Goal: Check status: Check status

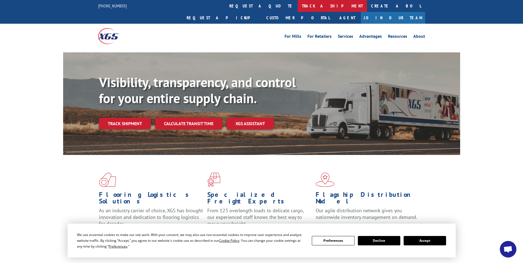
click at [298, 4] on link "track a shipment" at bounding box center [332, 6] width 69 height 12
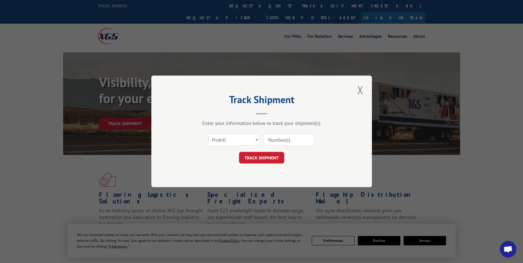
paste input "17223839"
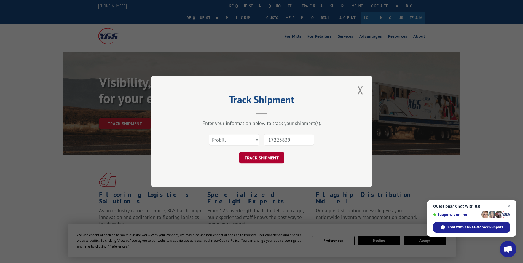
type input "17223839"
click at [270, 158] on button "TRACK SHIPMENT" at bounding box center [261, 158] width 45 height 12
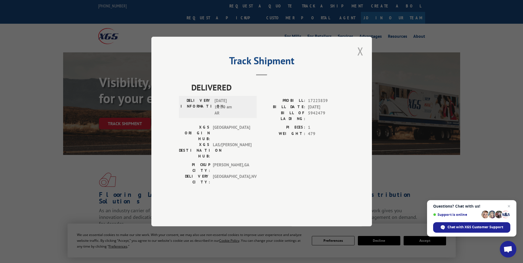
click at [362, 59] on button "Close modal" at bounding box center [360, 51] width 9 height 15
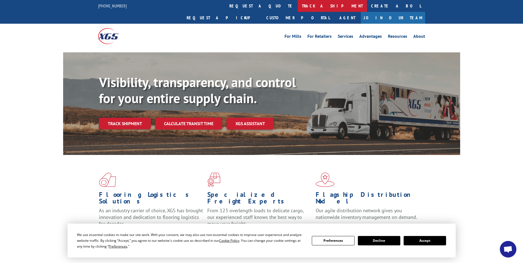
click at [298, 3] on link "track a shipment" at bounding box center [332, 6] width 69 height 12
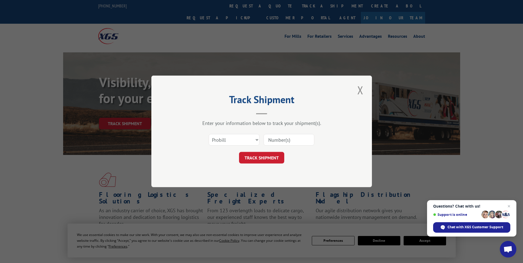
paste input "bill#17308135"
type input "bill#17308135"
click at [257, 158] on button "TRACK SHIPMENT" at bounding box center [261, 158] width 45 height 12
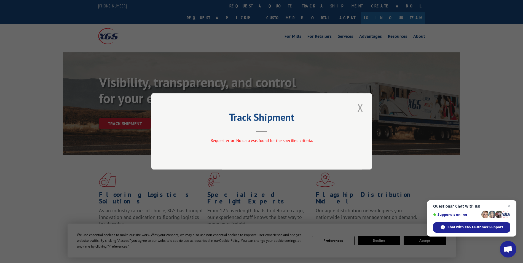
click at [360, 107] on button "Close modal" at bounding box center [360, 107] width 9 height 15
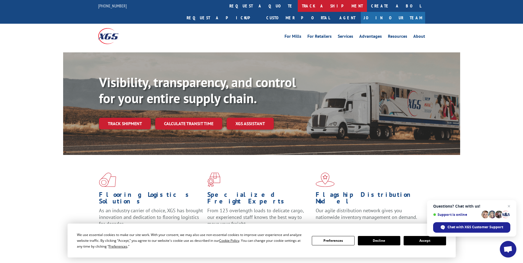
click at [298, 3] on link "track a shipment" at bounding box center [332, 6] width 69 height 12
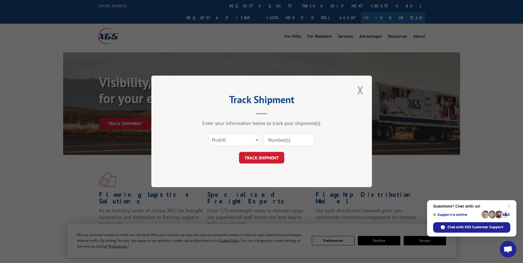
paste input "bill#17308135"
click at [278, 140] on input "bill#17308135" at bounding box center [288, 140] width 51 height 12
type input "17308135"
click at [266, 159] on button "TRACK SHIPMENT" at bounding box center [261, 158] width 45 height 12
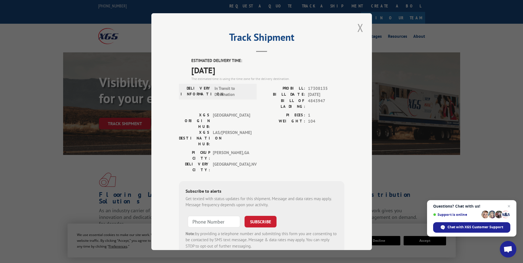
click at [360, 29] on button "Close modal" at bounding box center [360, 27] width 9 height 15
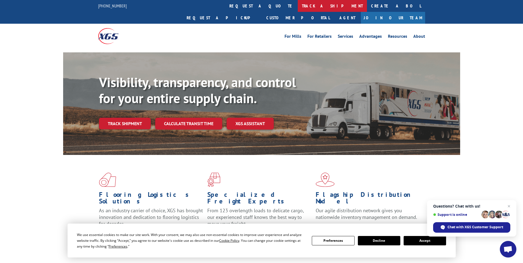
click at [298, 6] on link "track a shipment" at bounding box center [332, 6] width 69 height 12
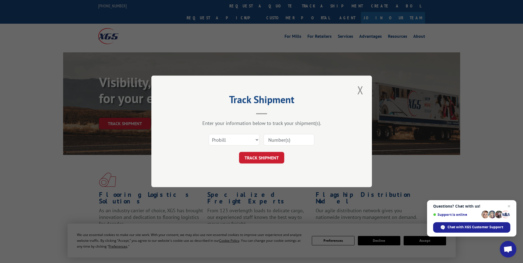
paste input "17461726"
type input "17461726"
click at [259, 152] on button "TRACK SHIPMENT" at bounding box center [261, 158] width 45 height 12
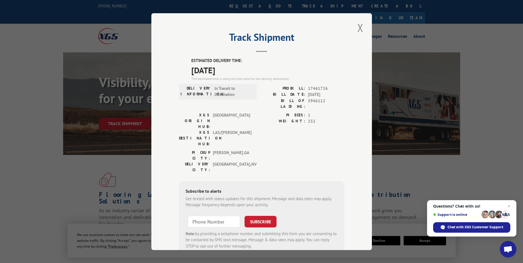
click at [415, 192] on div "Track Shipment ESTIMATED DELIVERY TIME: [DATE] The estimated time is using the …" at bounding box center [261, 131] width 523 height 263
